Goal: Browse casually: Explore the website without a specific task or goal

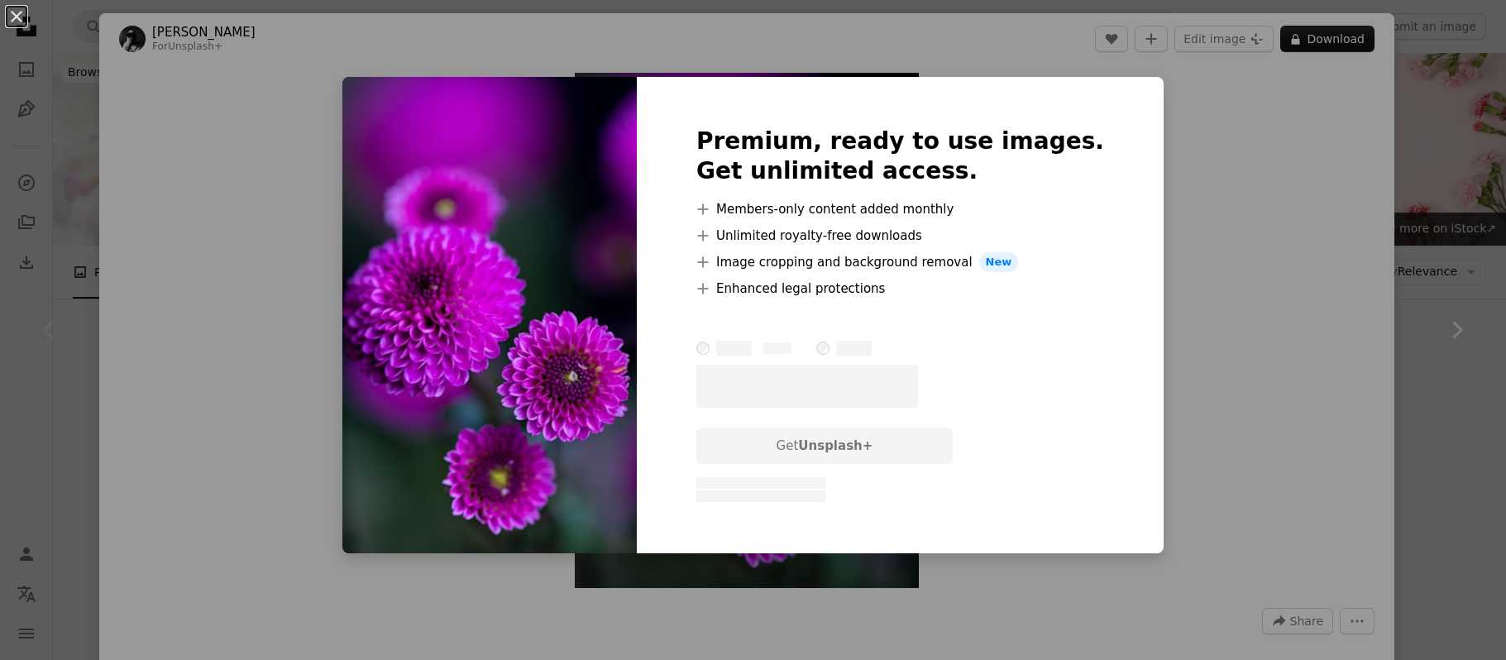
scroll to position [331, 0]
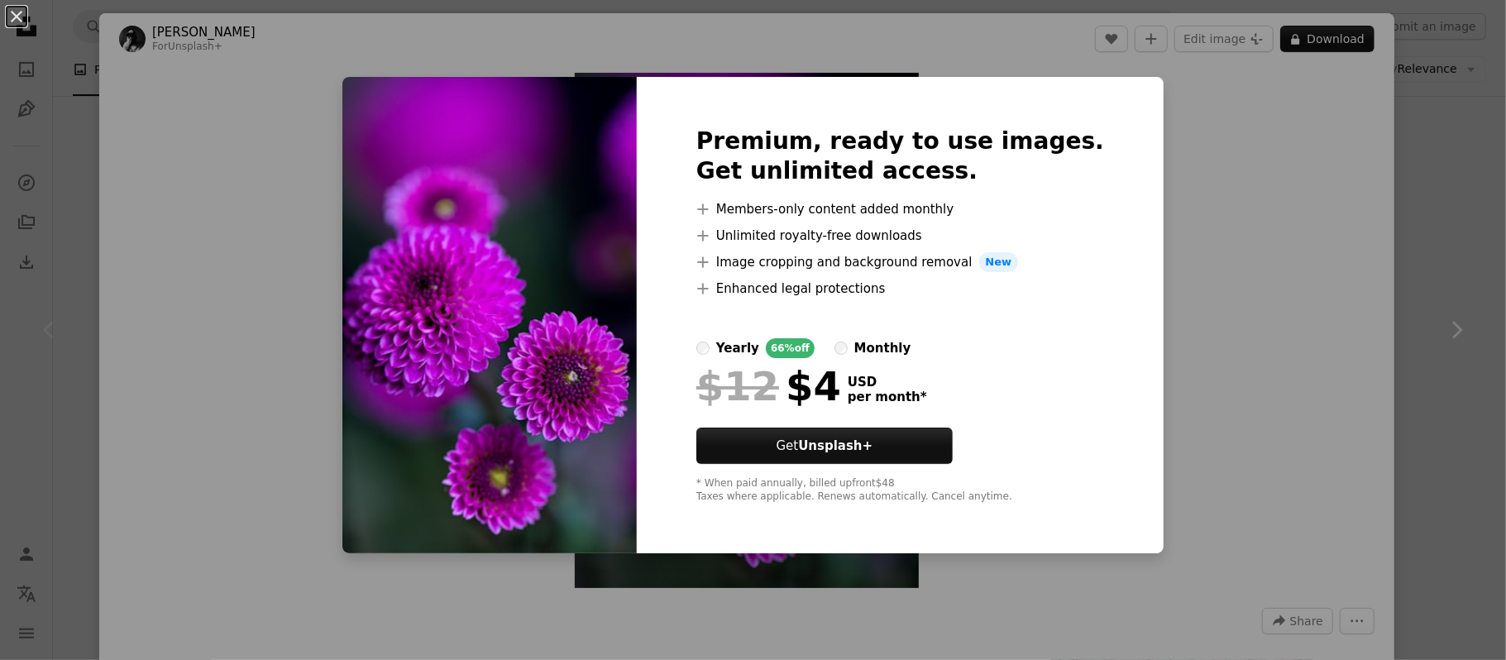
click at [1293, 362] on div "An X shape Premium, ready to use images. Get unlimited access. A plus sign Memb…" at bounding box center [753, 330] width 1506 height 660
